Goal: Task Accomplishment & Management: Manage account settings

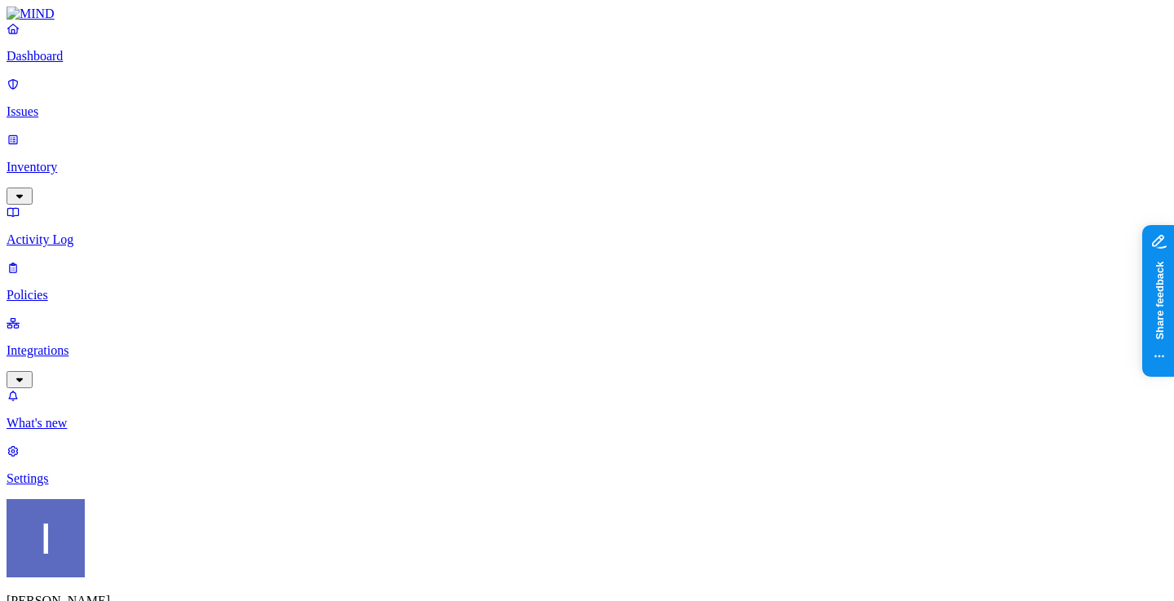
click at [73, 486] on p "Settings" at bounding box center [587, 478] width 1161 height 15
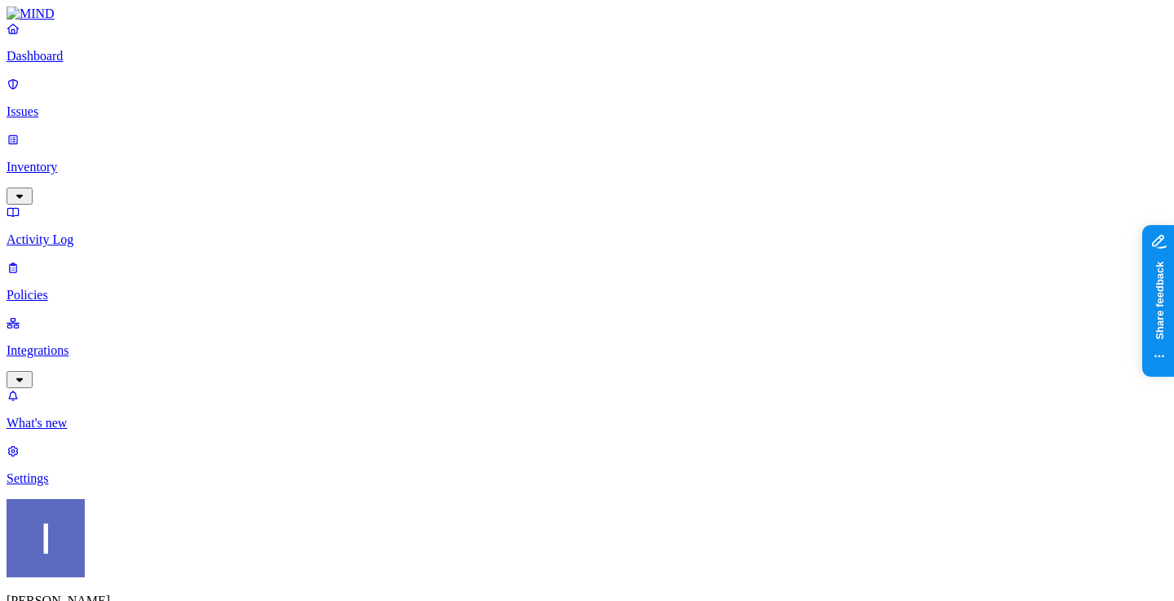
scroll to position [974, 0]
type input "itai"
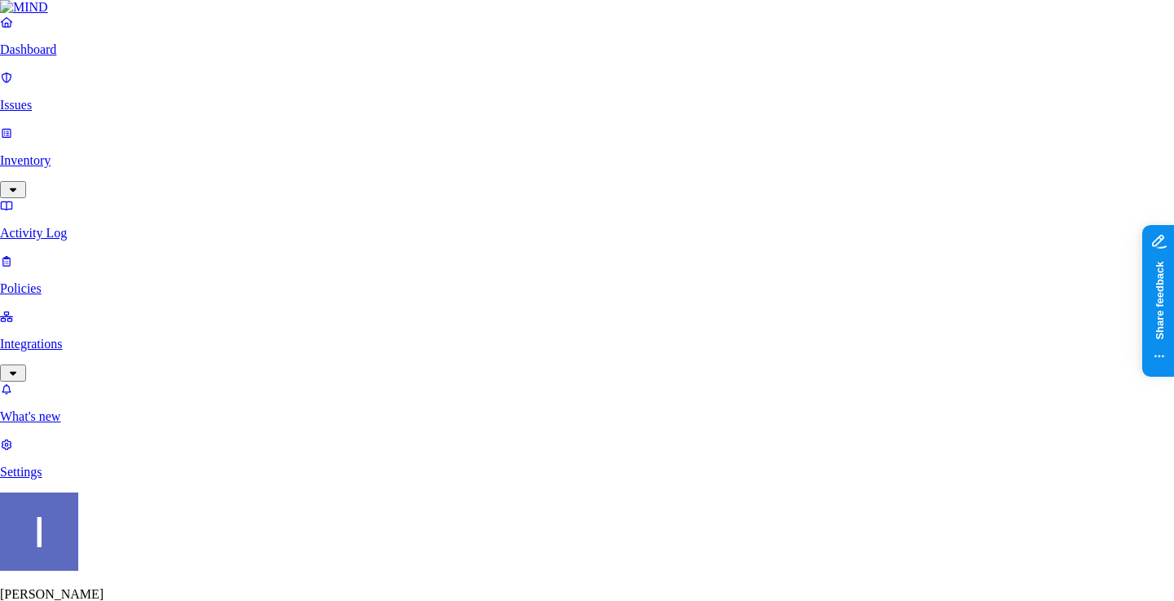
type input "itai+okta@mind.io"
